Goal: Transaction & Acquisition: Purchase product/service

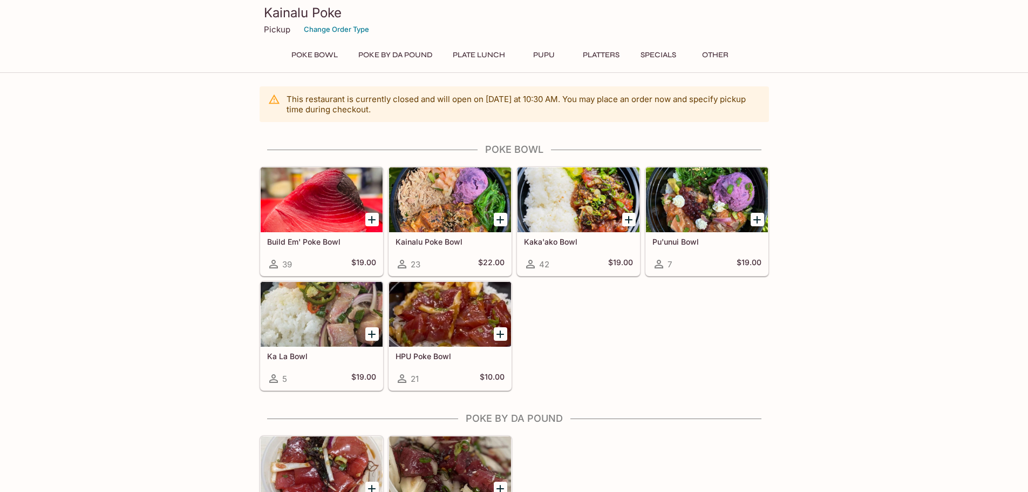
click at [427, 309] on div at bounding box center [450, 314] width 122 height 65
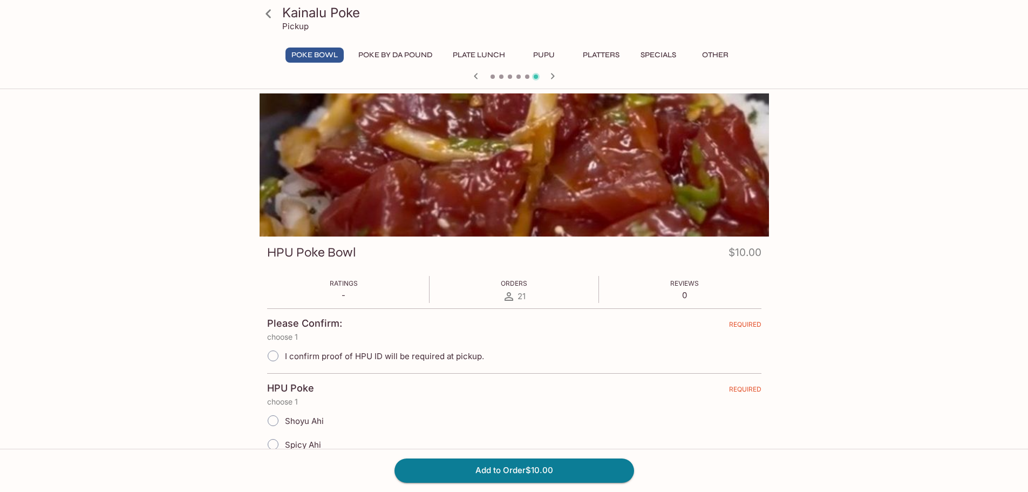
click at [419, 53] on button "Poke By Da Pound" at bounding box center [395, 54] width 86 height 15
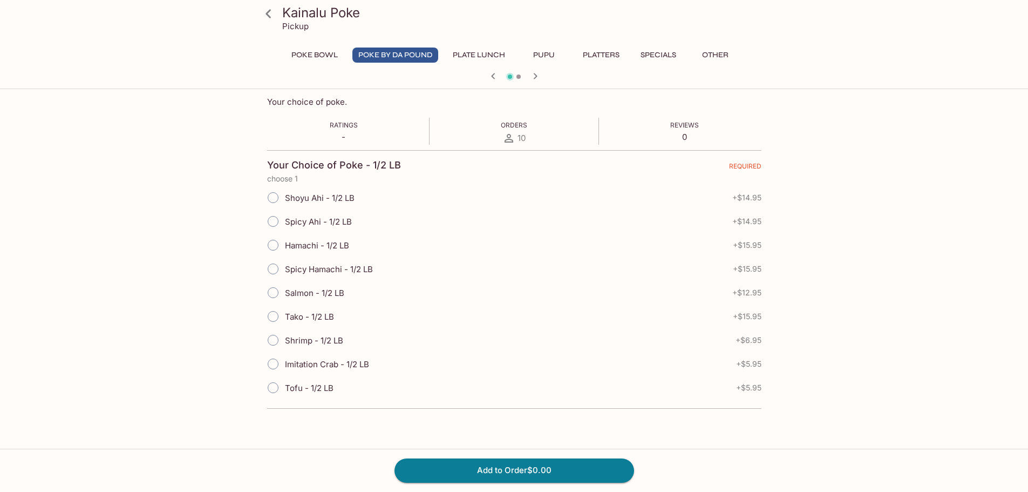
scroll to position [108, 0]
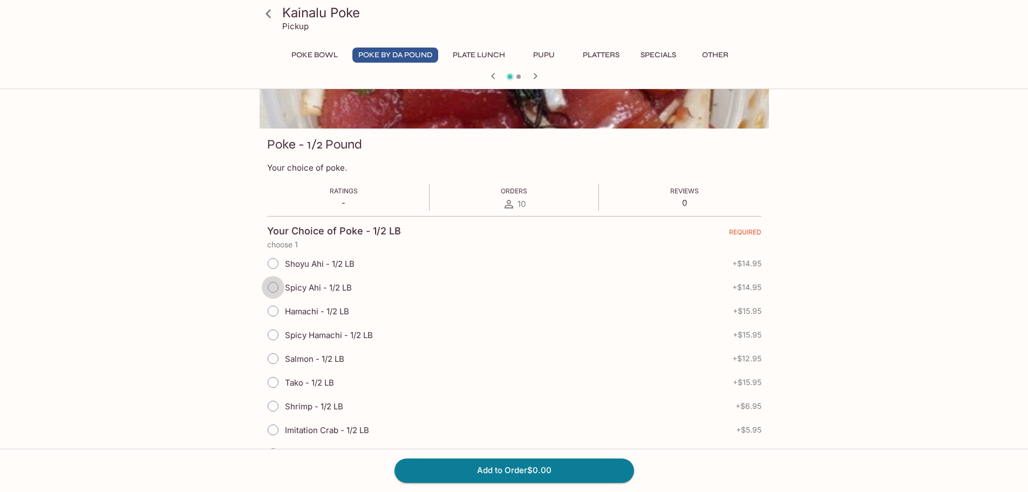
click at [272, 291] on input "Spicy Ahi - 1/2 LB" at bounding box center [273, 287] width 23 height 23
radio input "true"
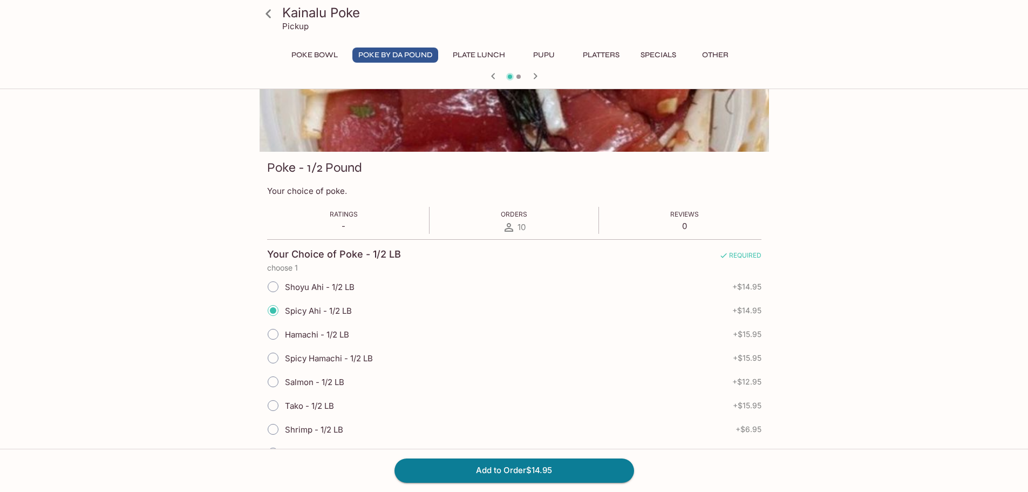
scroll to position [54, 0]
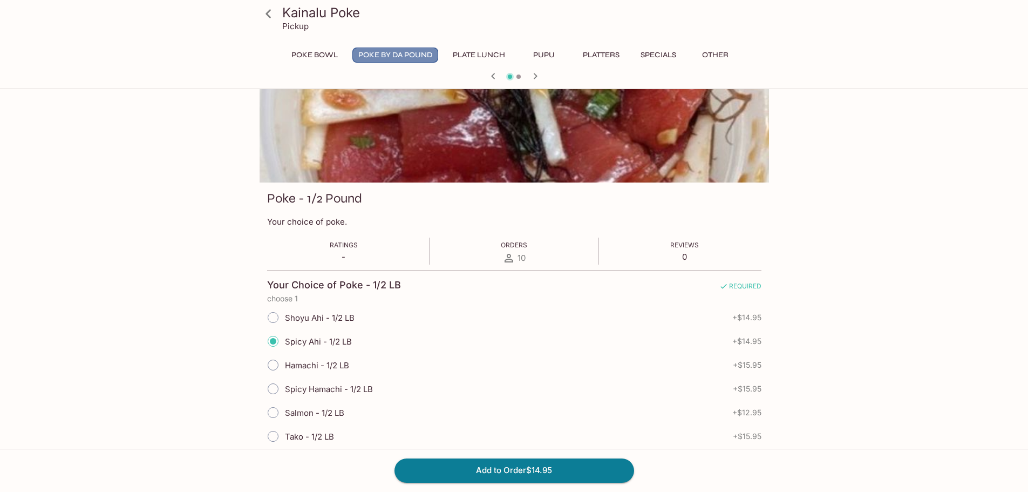
click at [405, 59] on button "Poke By Da Pound" at bounding box center [395, 54] width 86 height 15
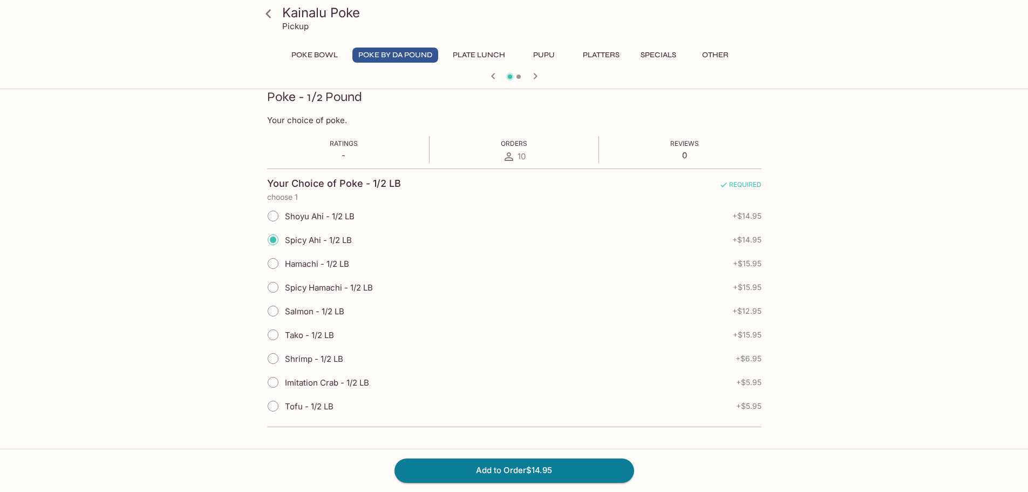
scroll to position [0, 0]
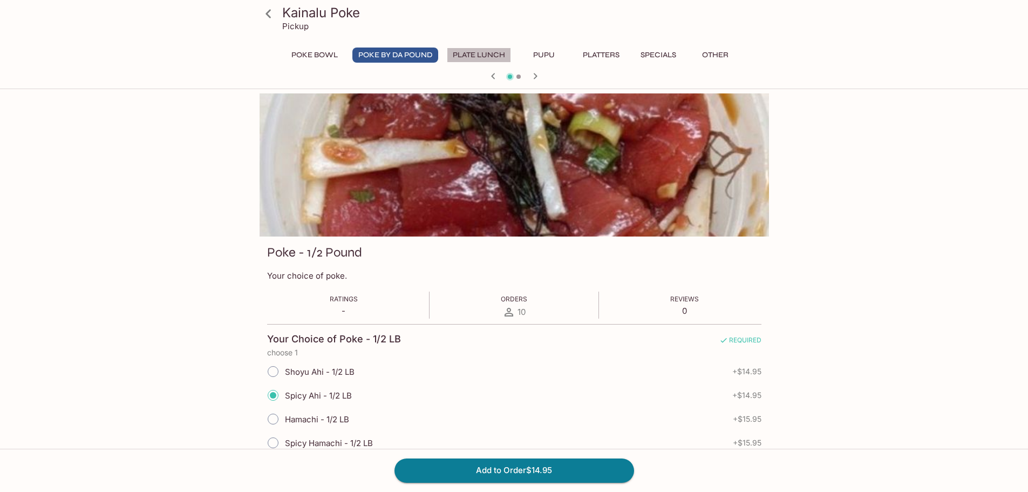
click at [468, 54] on button "Plate Lunch" at bounding box center [479, 54] width 64 height 15
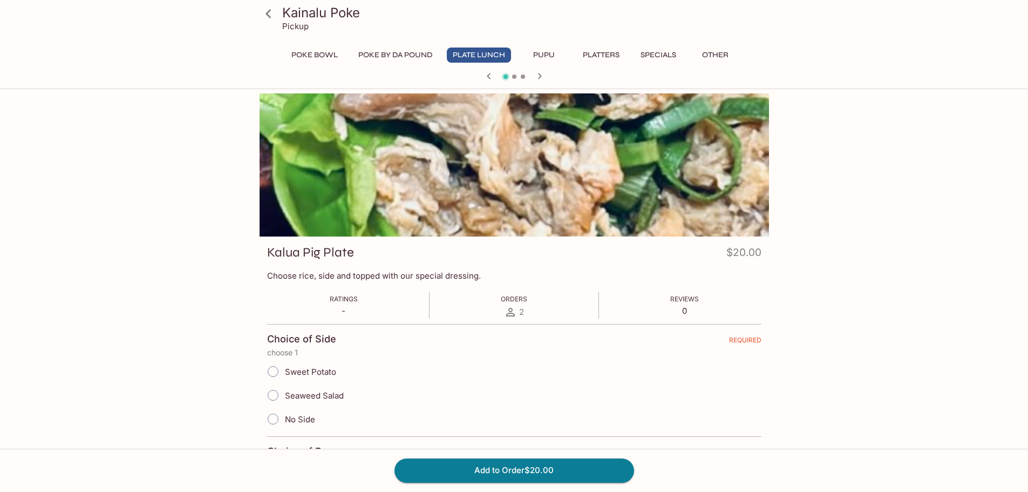
click at [721, 60] on button "Other" at bounding box center [715, 54] width 49 height 15
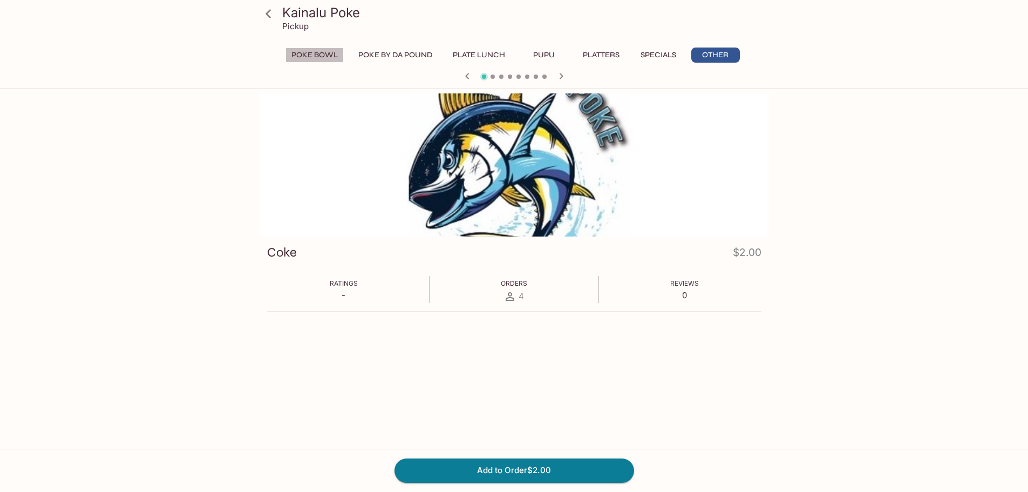
click at [323, 56] on button "Poke Bowl" at bounding box center [314, 54] width 58 height 15
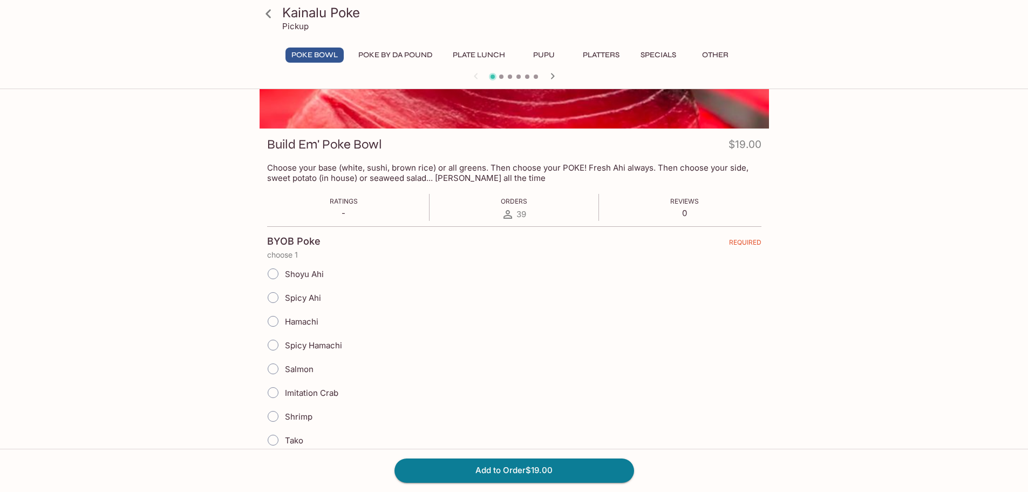
scroll to position [162, 0]
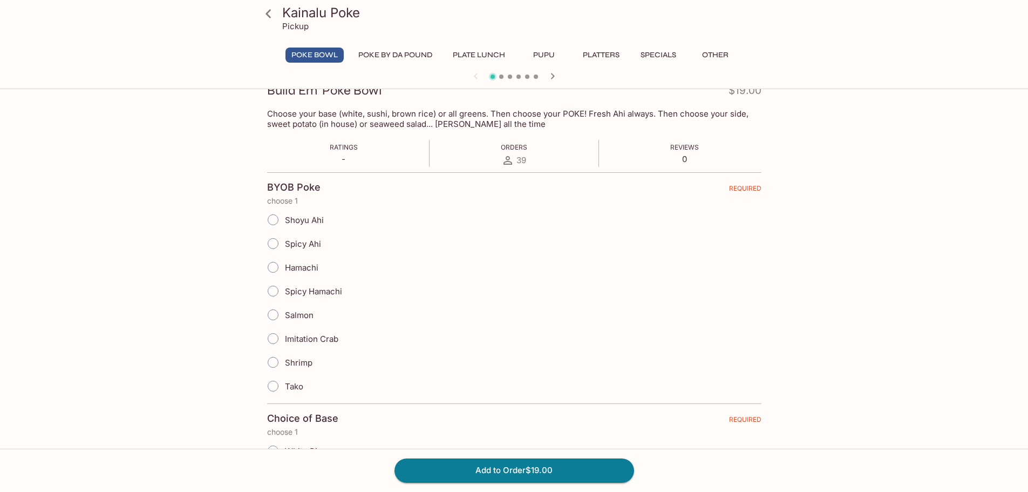
click at [283, 238] on input "Spicy Ahi" at bounding box center [273, 243] width 23 height 23
radio input "true"
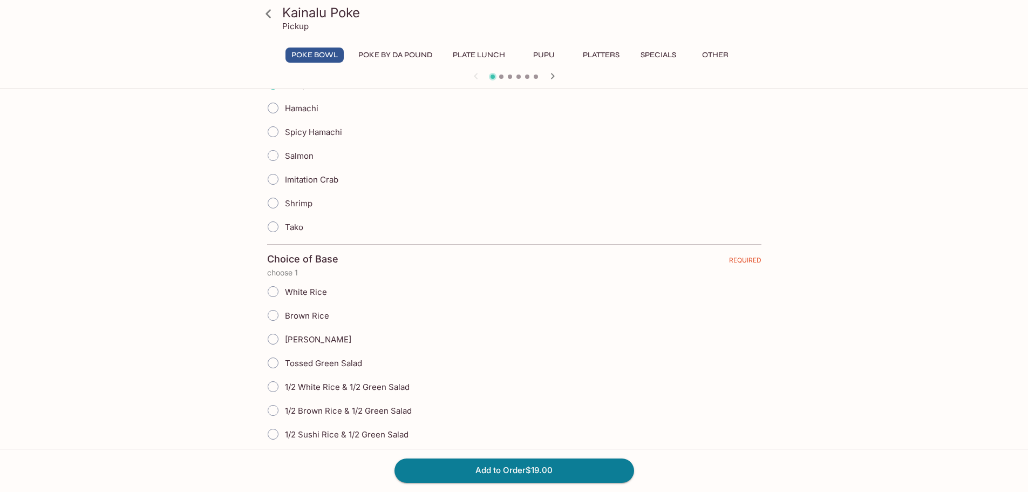
scroll to position [324, 0]
click at [278, 334] on input "[PERSON_NAME]" at bounding box center [273, 336] width 23 height 23
radio input "true"
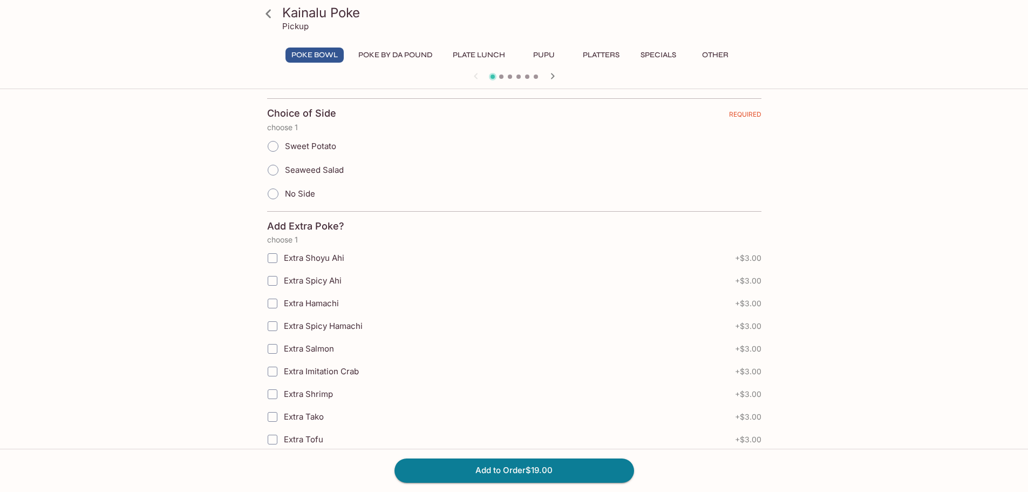
scroll to position [701, 0]
click at [272, 280] on input "Extra Spicy Ahi" at bounding box center [273, 277] width 22 height 22
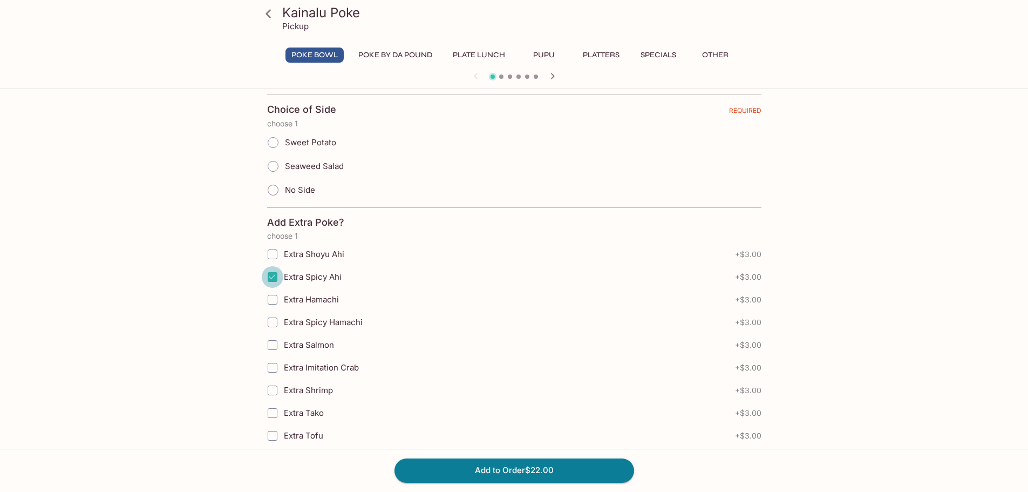
click at [272, 280] on input "Extra Spicy Ahi" at bounding box center [273, 277] width 22 height 22
checkbox input "false"
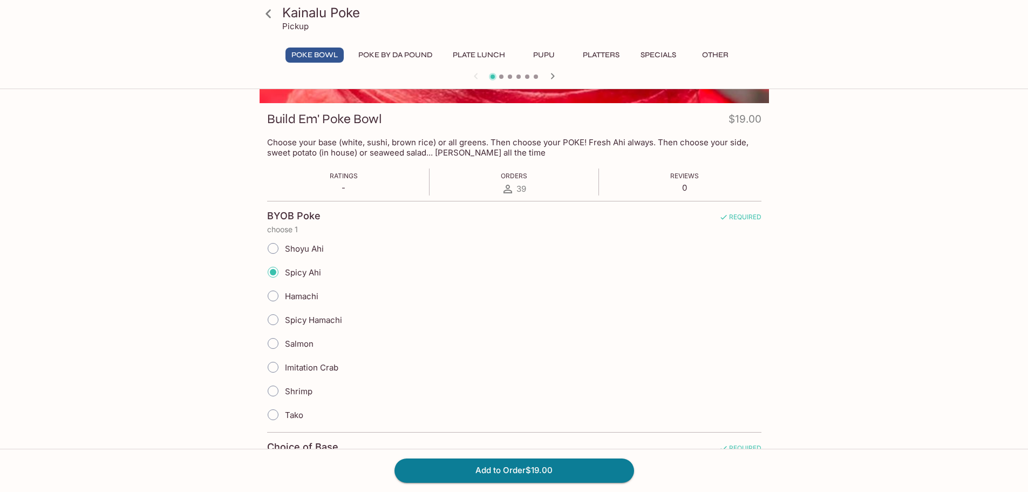
scroll to position [0, 0]
